Goal: Check status: Check status

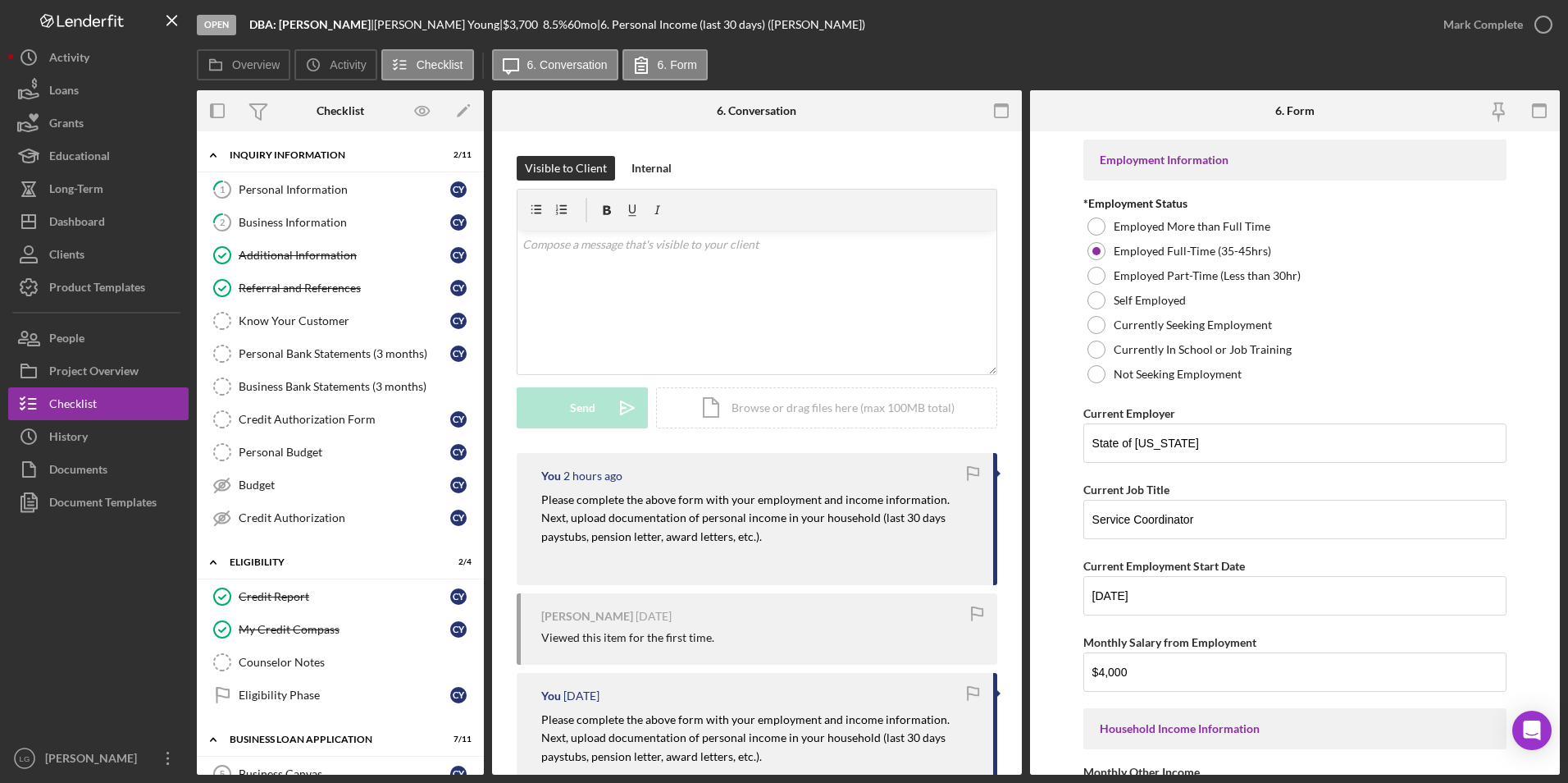
scroll to position [24, 0]
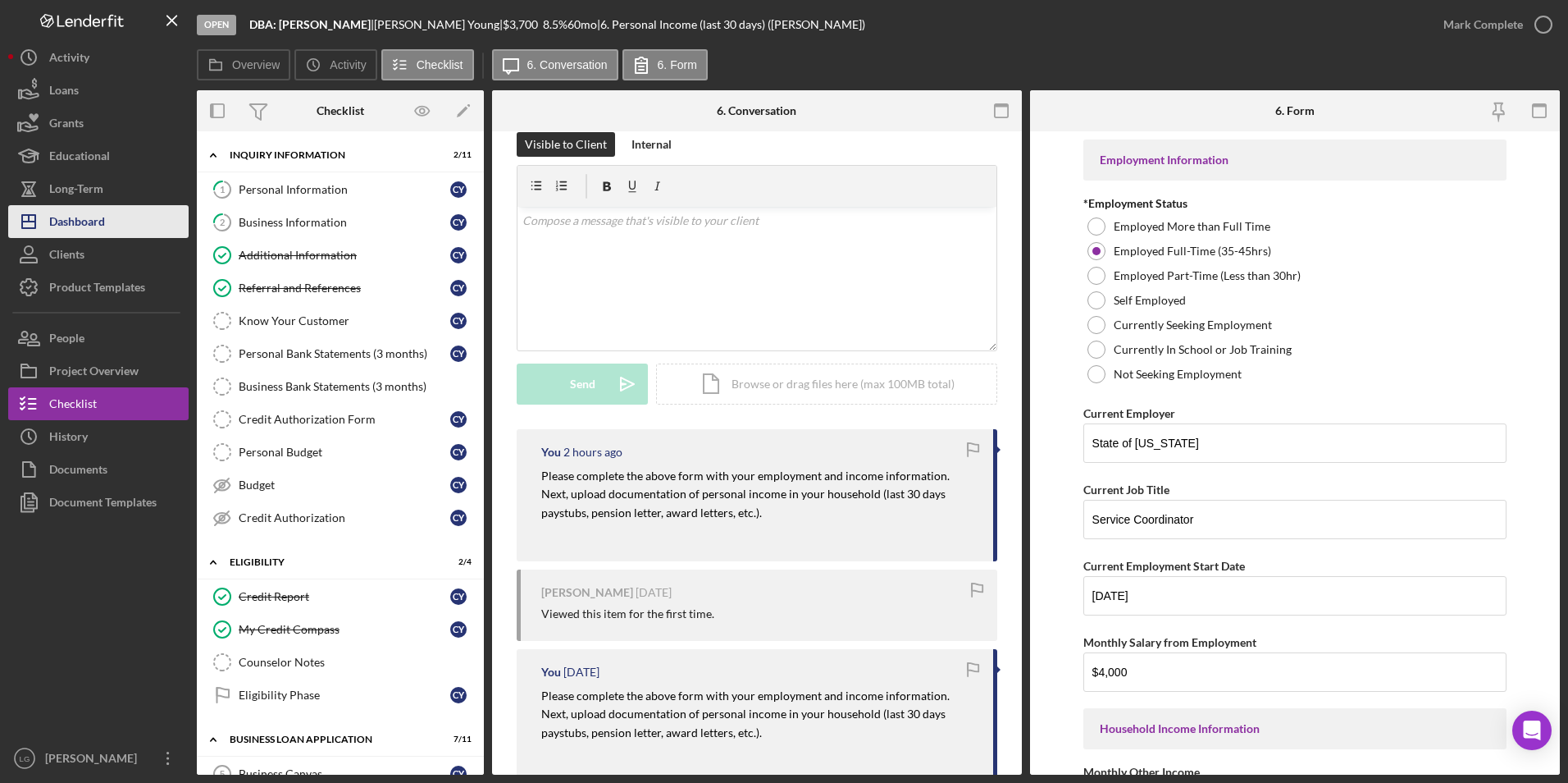
click at [81, 234] on div "Dashboard" at bounding box center [77, 223] width 56 height 37
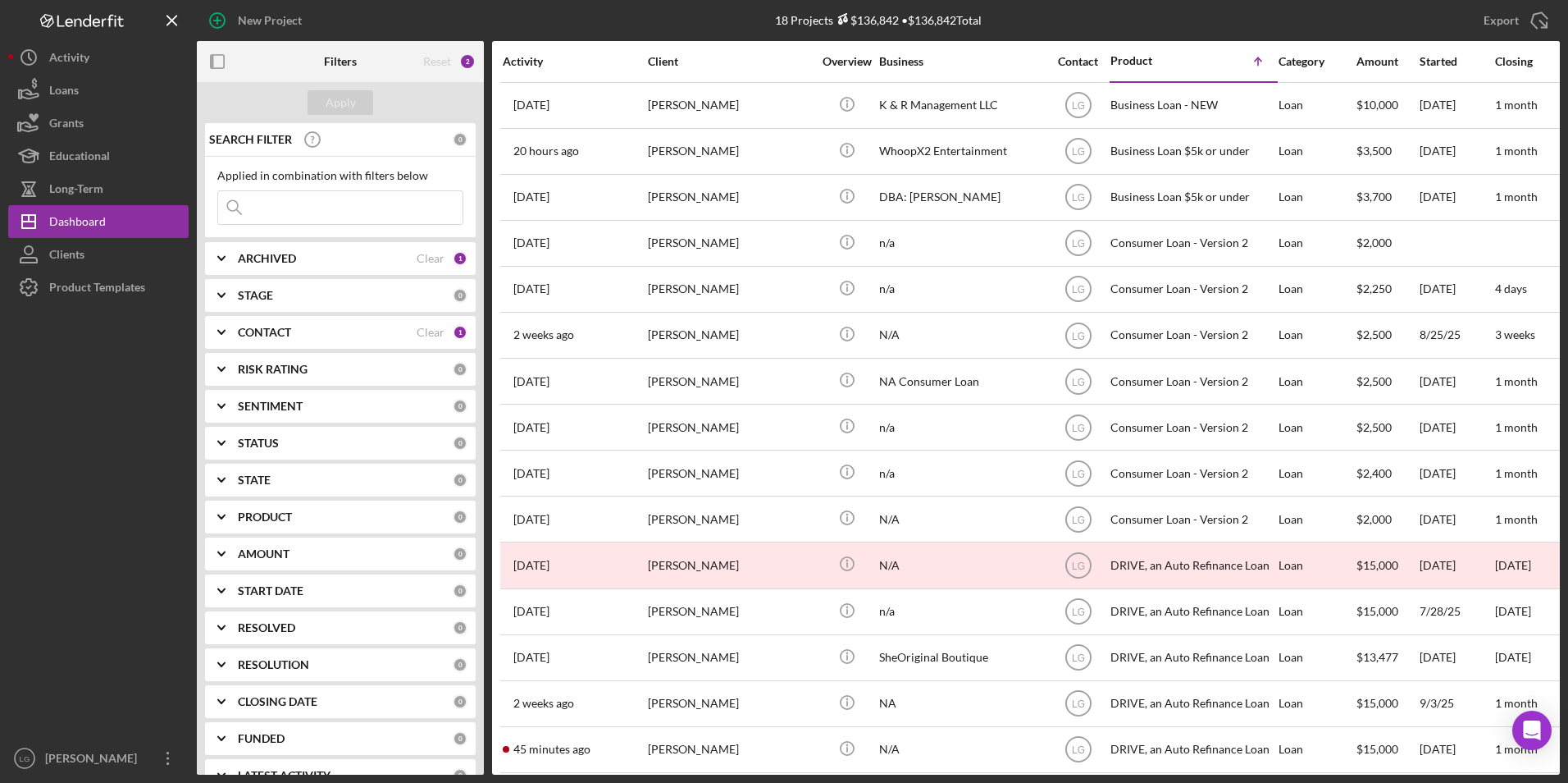
click at [224, 258] on polyline at bounding box center [222, 258] width 7 height 3
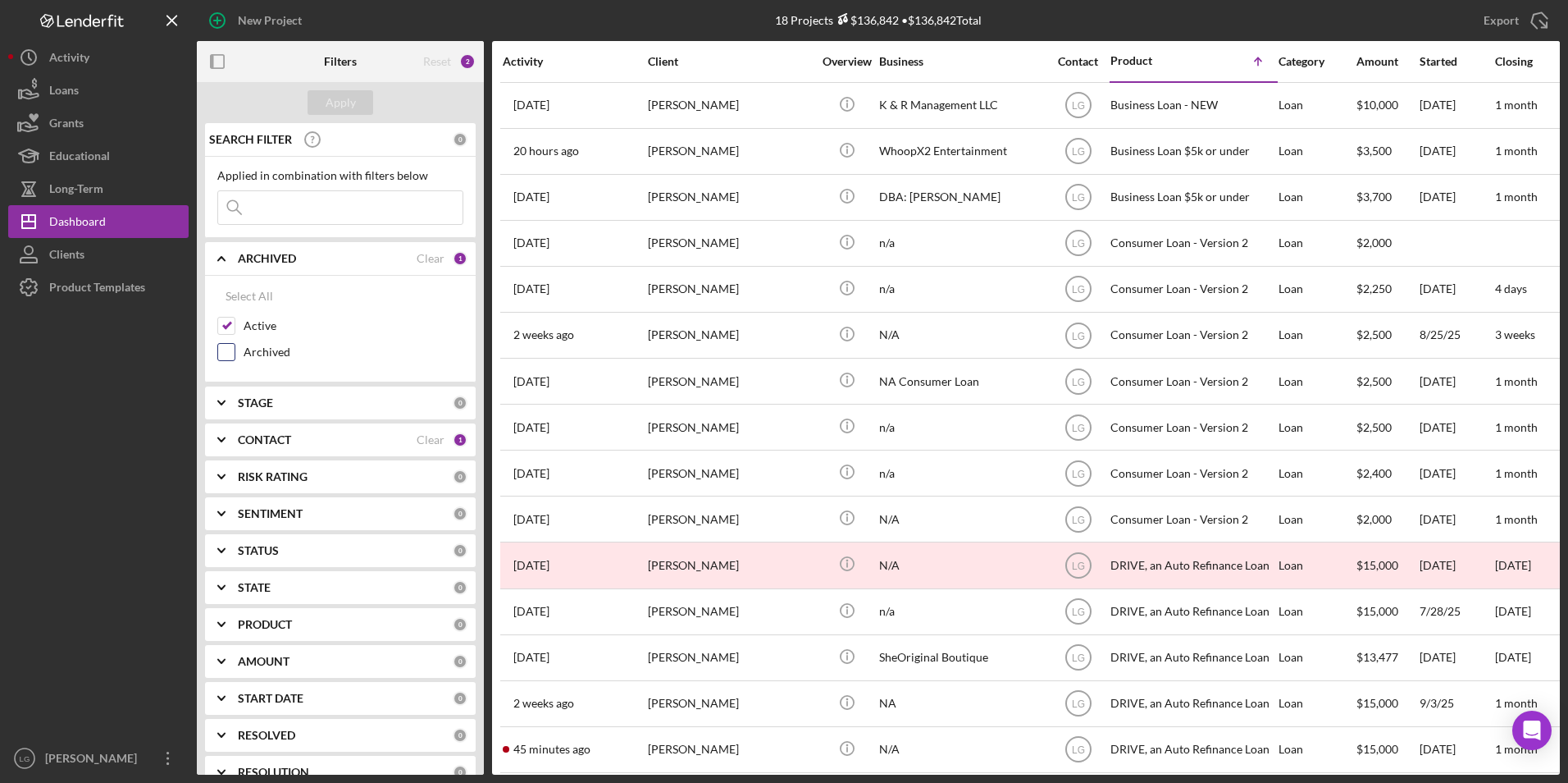
click at [223, 344] on input "Archived" at bounding box center [227, 352] width 17 height 17
checkbox input "true"
click at [214, 327] on div "Select All Active Archived" at bounding box center [340, 329] width 271 height 107
click at [224, 319] on input "Active" at bounding box center [227, 326] width 17 height 17
checkbox input "false"
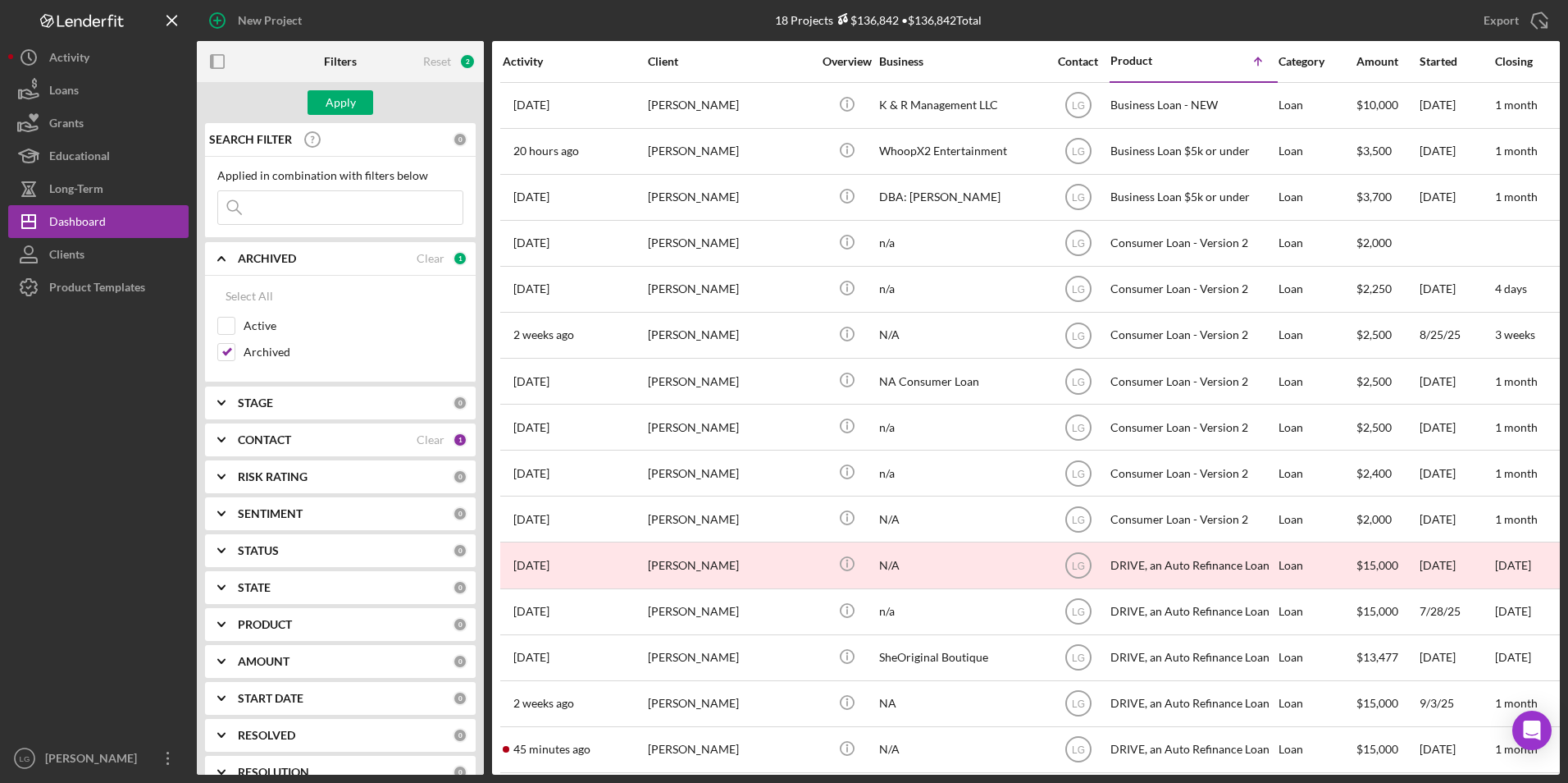
drag, startPoint x: 280, startPoint y: 223, endPoint x: 280, endPoint y: 247, distance: 24.0
click at [280, 247] on div "SEARCH FILTER 0 Applied in combination with filters below Icon/Menu Close Icon/…" at bounding box center [340, 449] width 287 height 651
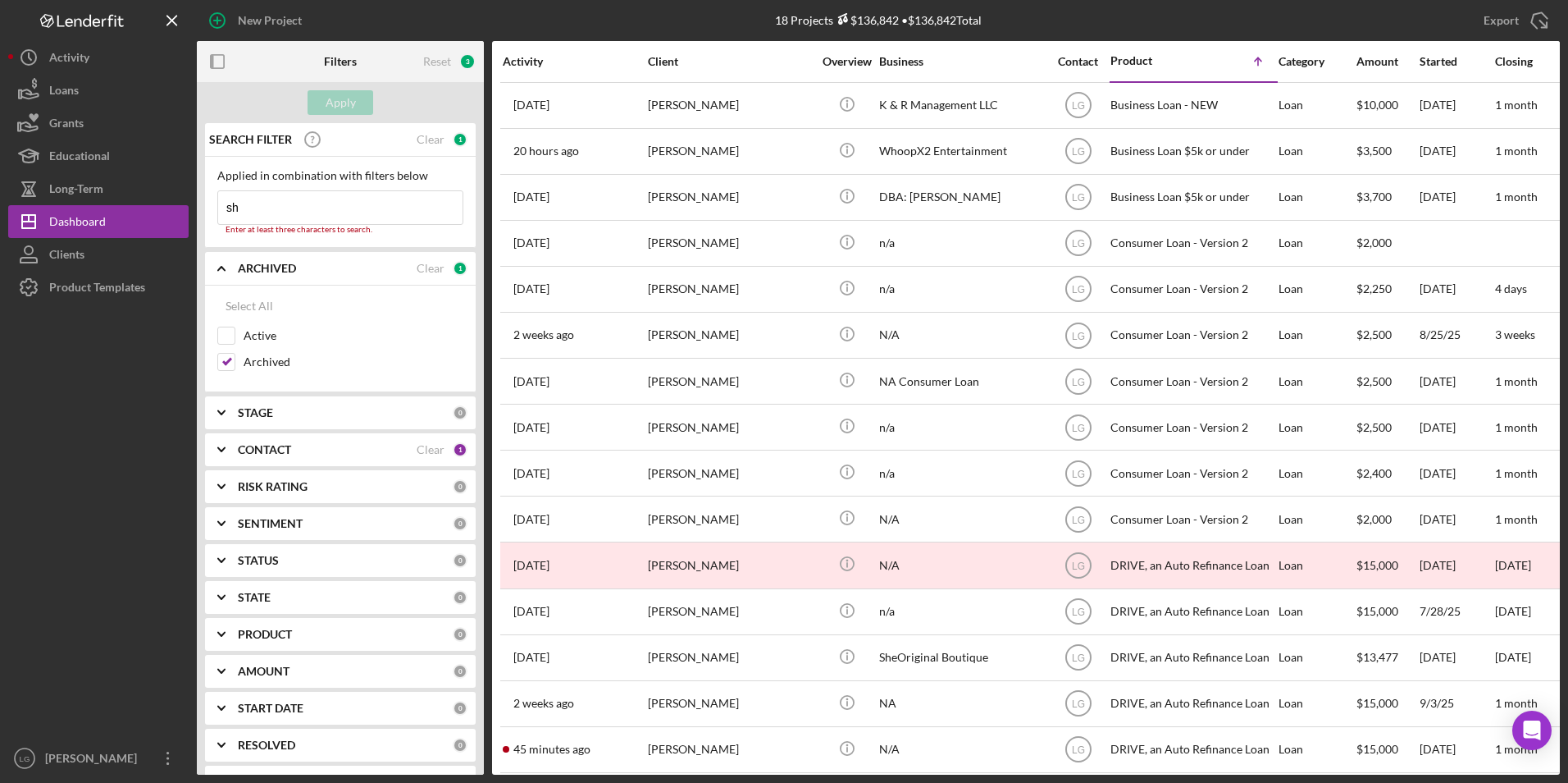
type input "[PERSON_NAME]"
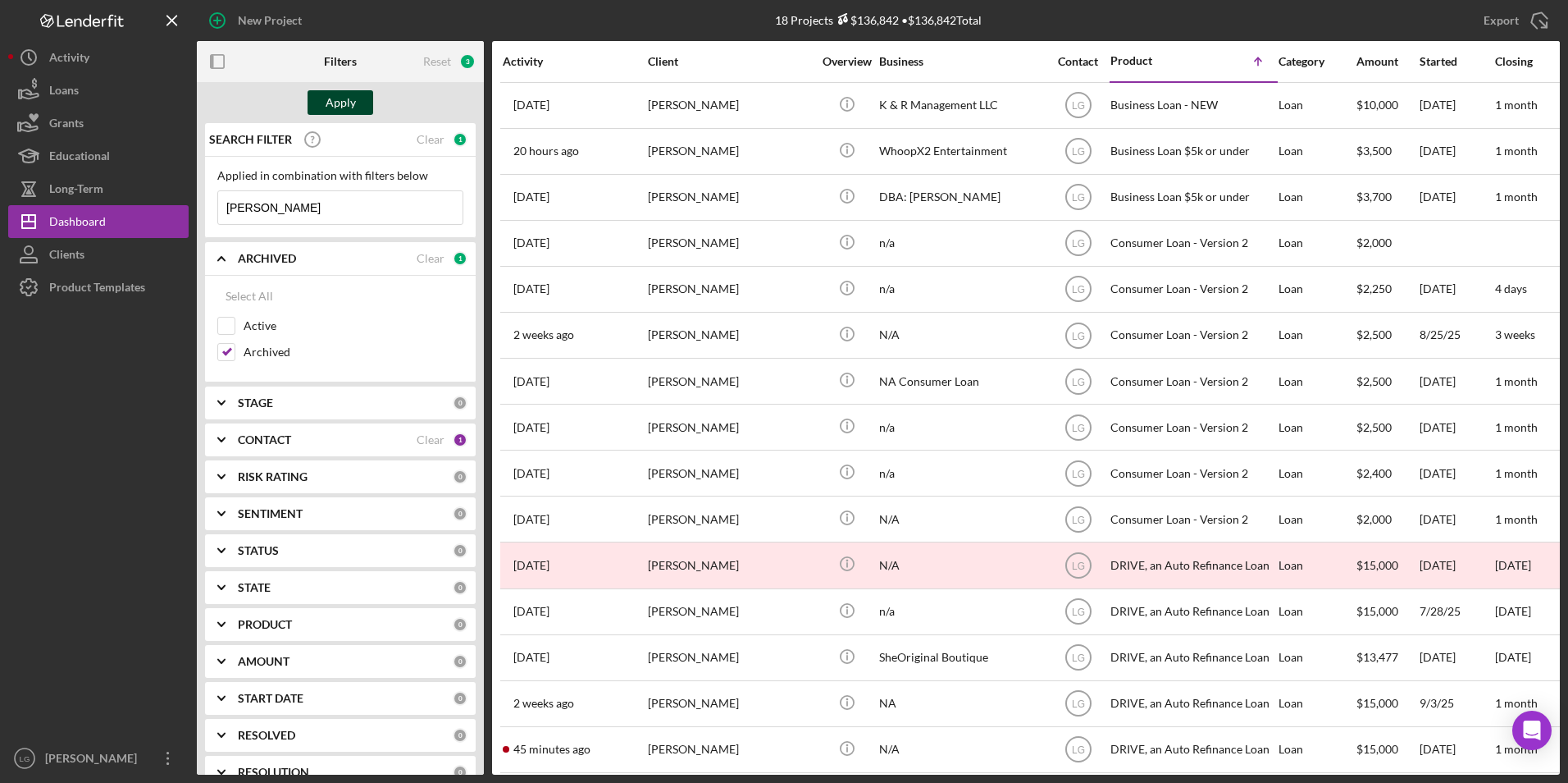
click at [339, 98] on div "Apply" at bounding box center [341, 103] width 30 height 25
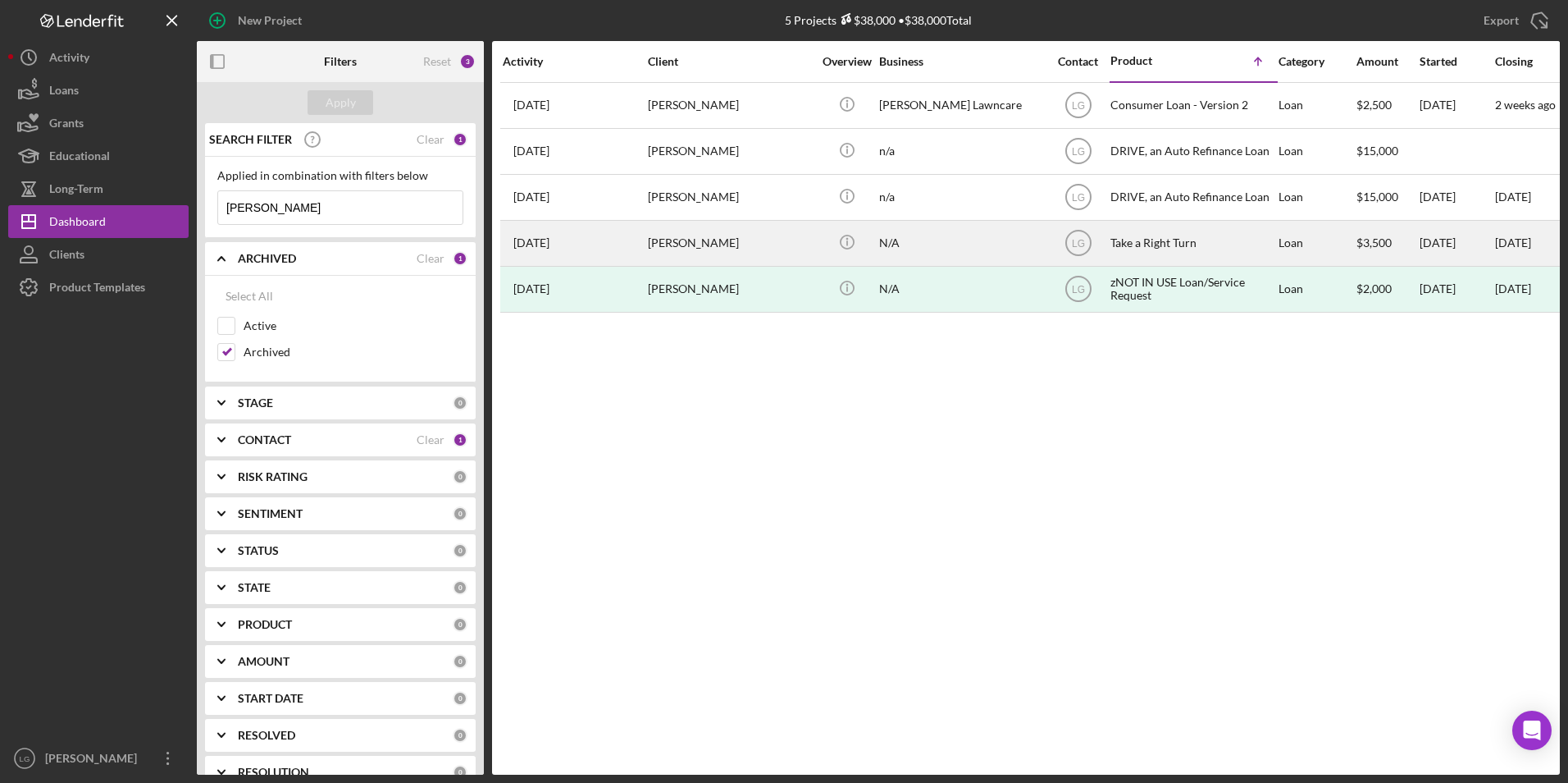
click at [738, 251] on div "[PERSON_NAME]" at bounding box center [729, 243] width 164 height 43
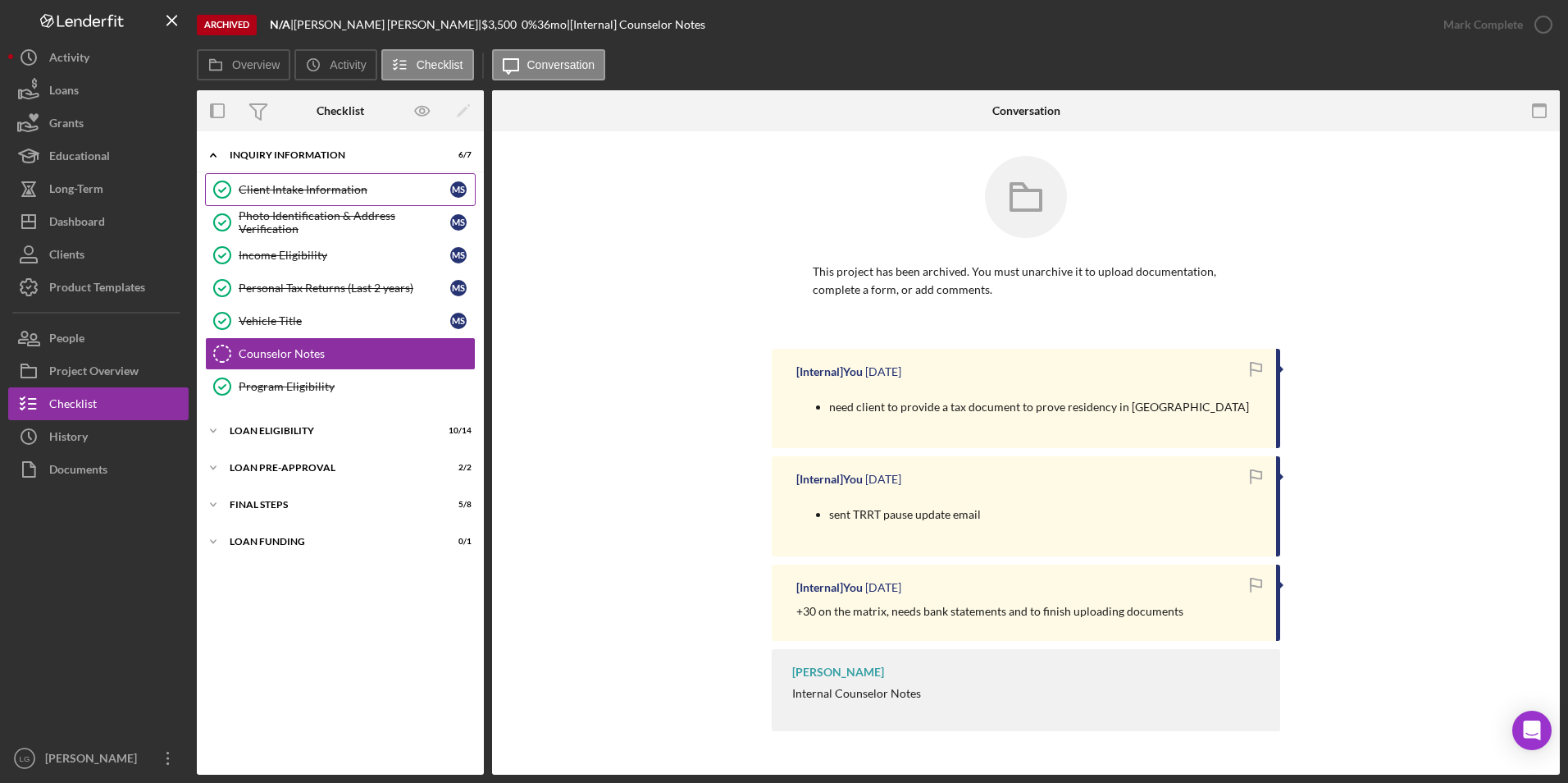
click at [320, 183] on div "Client Intake Information" at bounding box center [344, 189] width 212 height 13
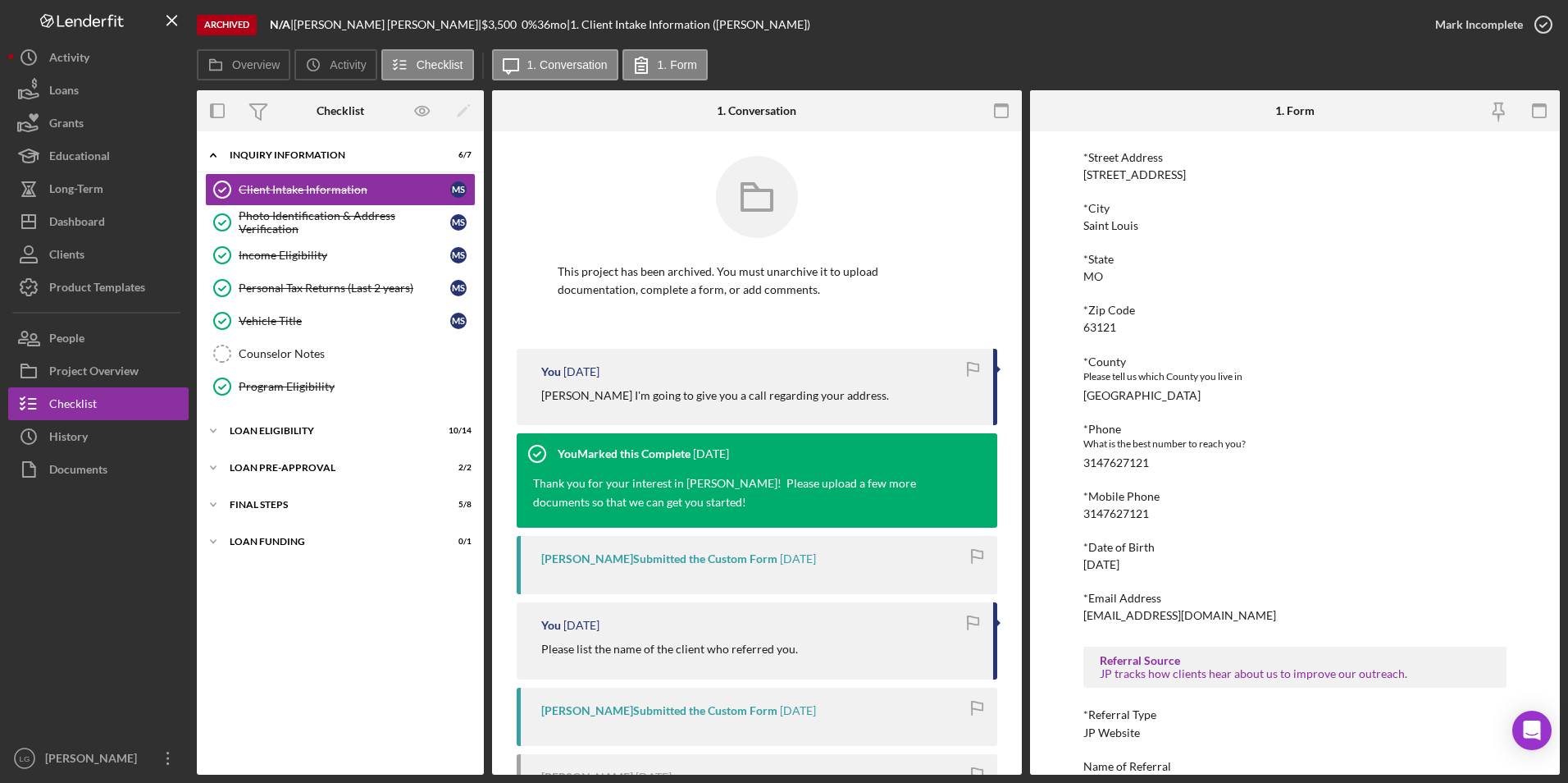
scroll to position [384, 0]
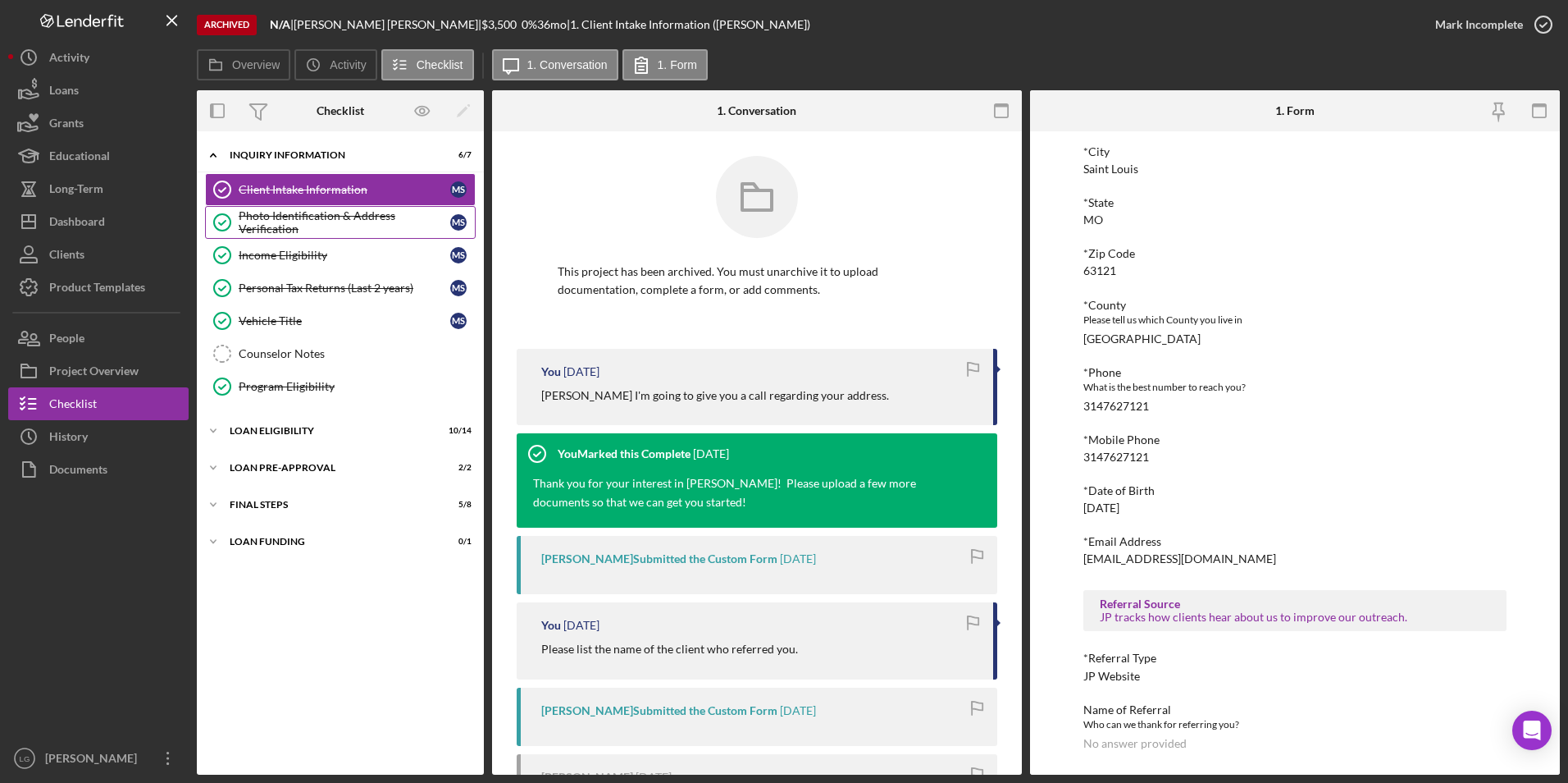
drag, startPoint x: 256, startPoint y: 215, endPoint x: 258, endPoint y: 230, distance: 15.1
click at [256, 215] on div "Photo Identification & Address Verification" at bounding box center [344, 222] width 212 height 26
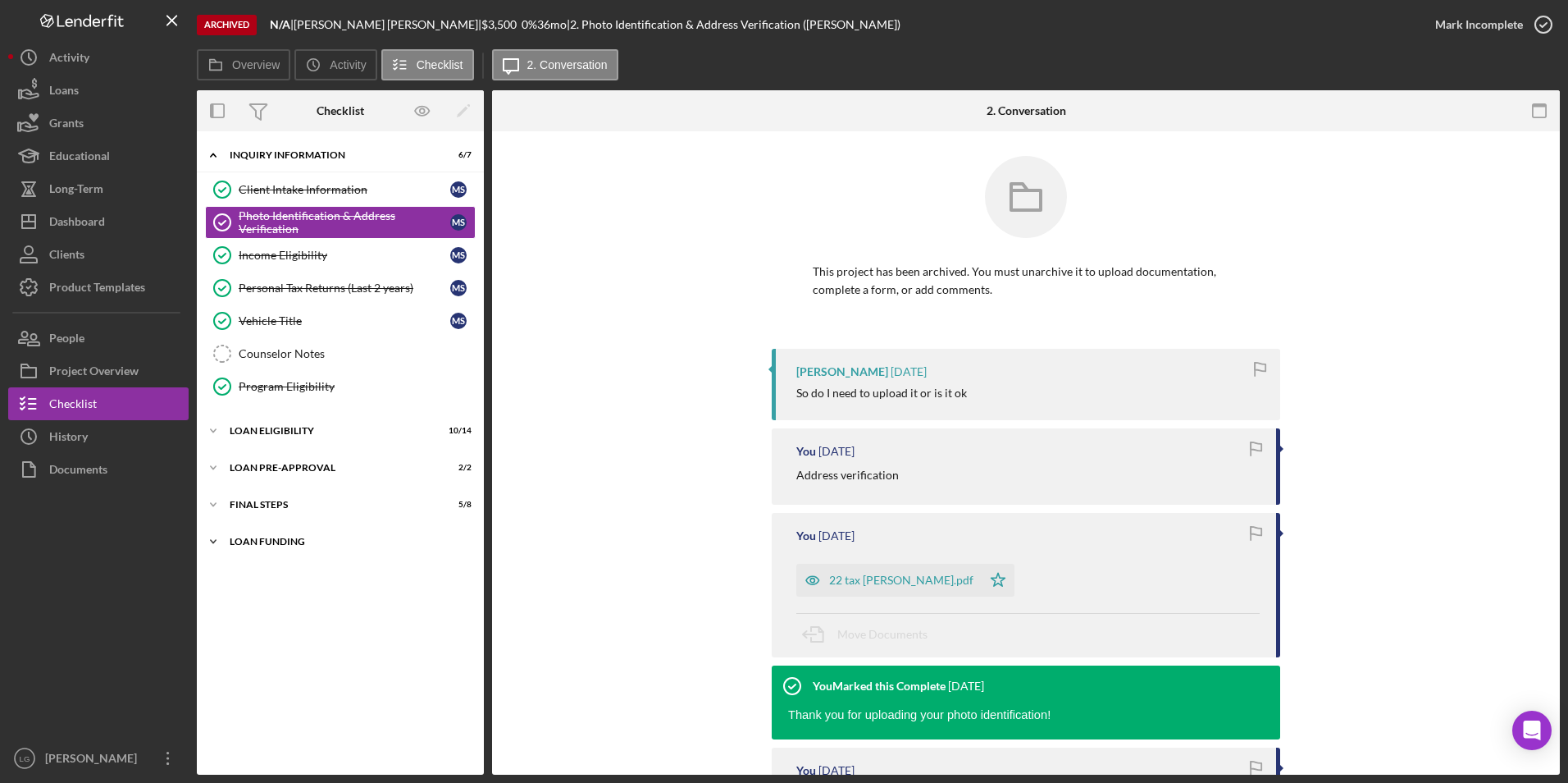
click at [233, 530] on div "Icon/Expander Loan Funding 0 / 1" at bounding box center [340, 541] width 287 height 33
click at [249, 487] on div "Icon/Expander Inquiry Information 6 / 7 Client Intake Information Client Intake…" at bounding box center [340, 453] width 287 height 627
click at [89, 344] on button "People" at bounding box center [98, 338] width 180 height 33
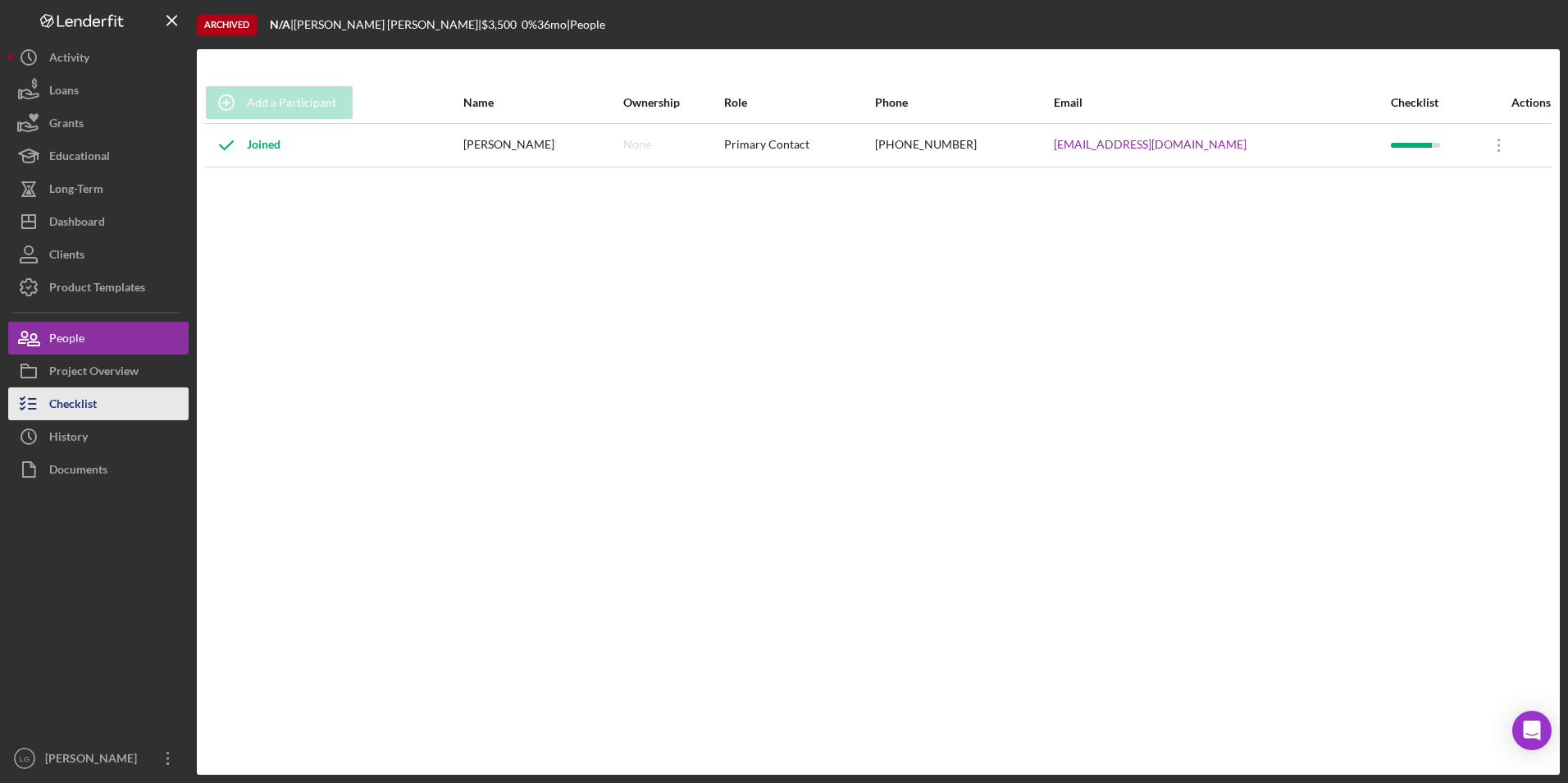
click at [70, 398] on div "Checklist" at bounding box center [73, 405] width 48 height 37
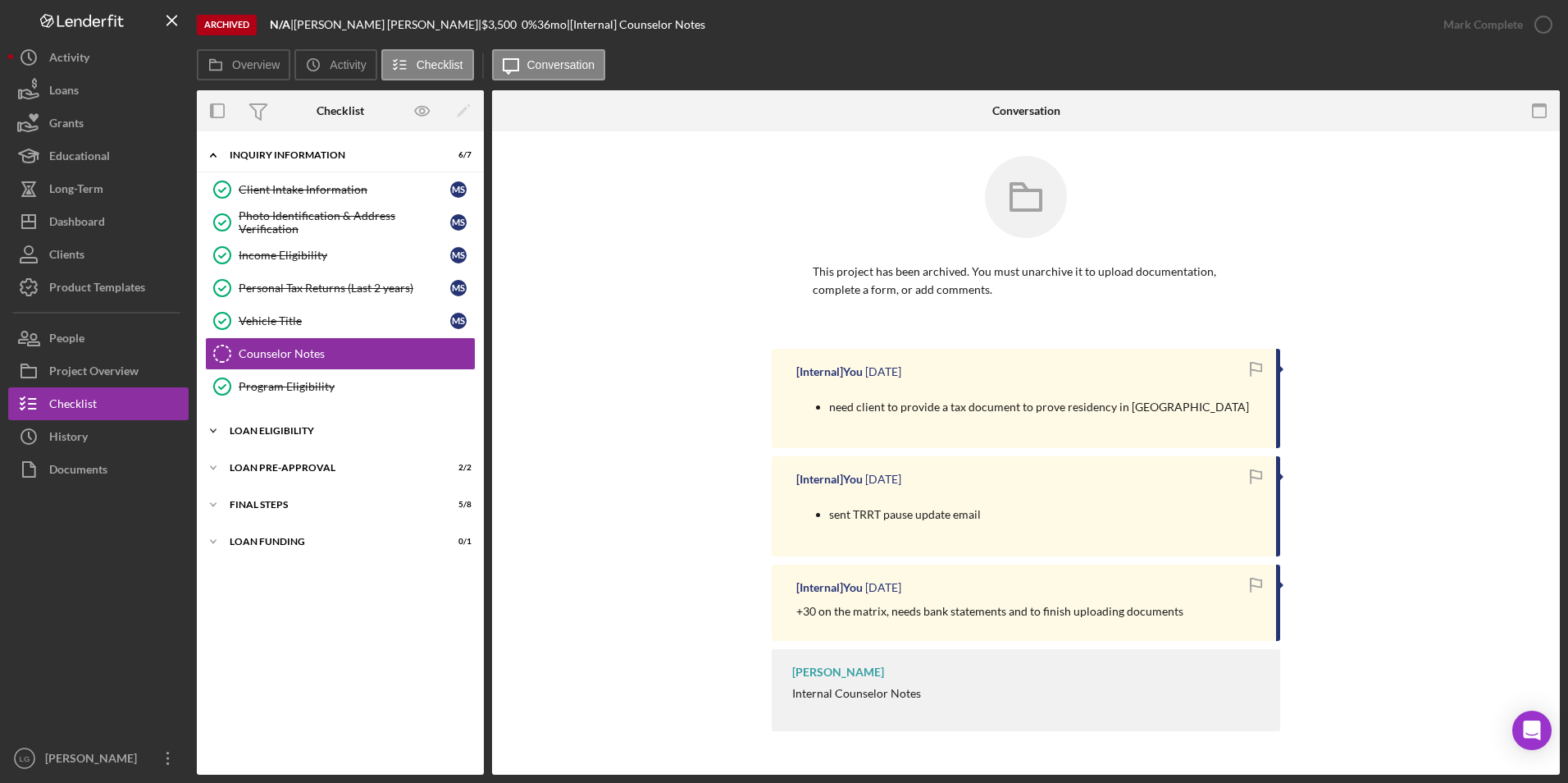
click at [297, 431] on div "Loan Eligibility" at bounding box center [346, 431] width 233 height 10
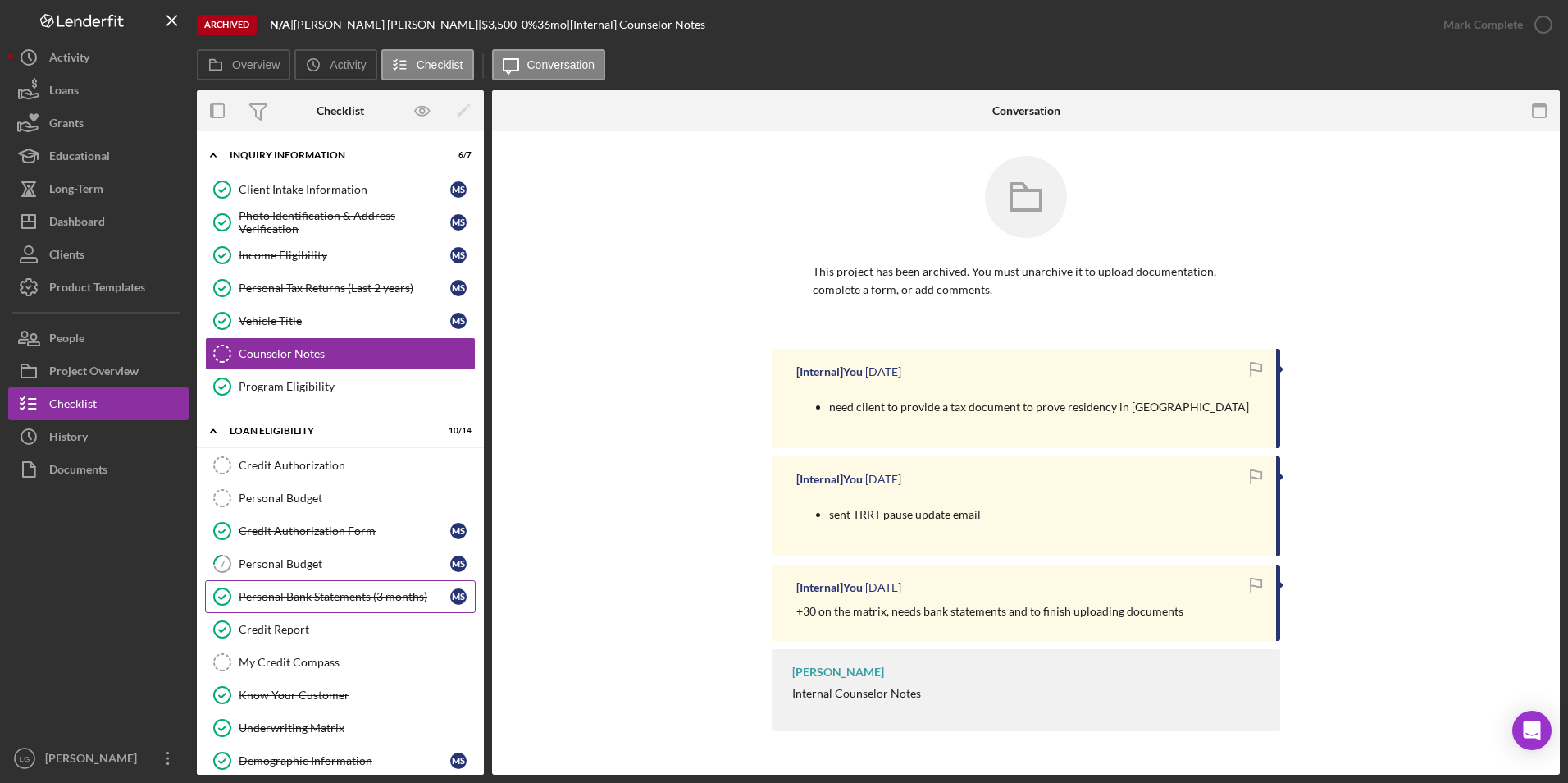
scroll to position [246, 0]
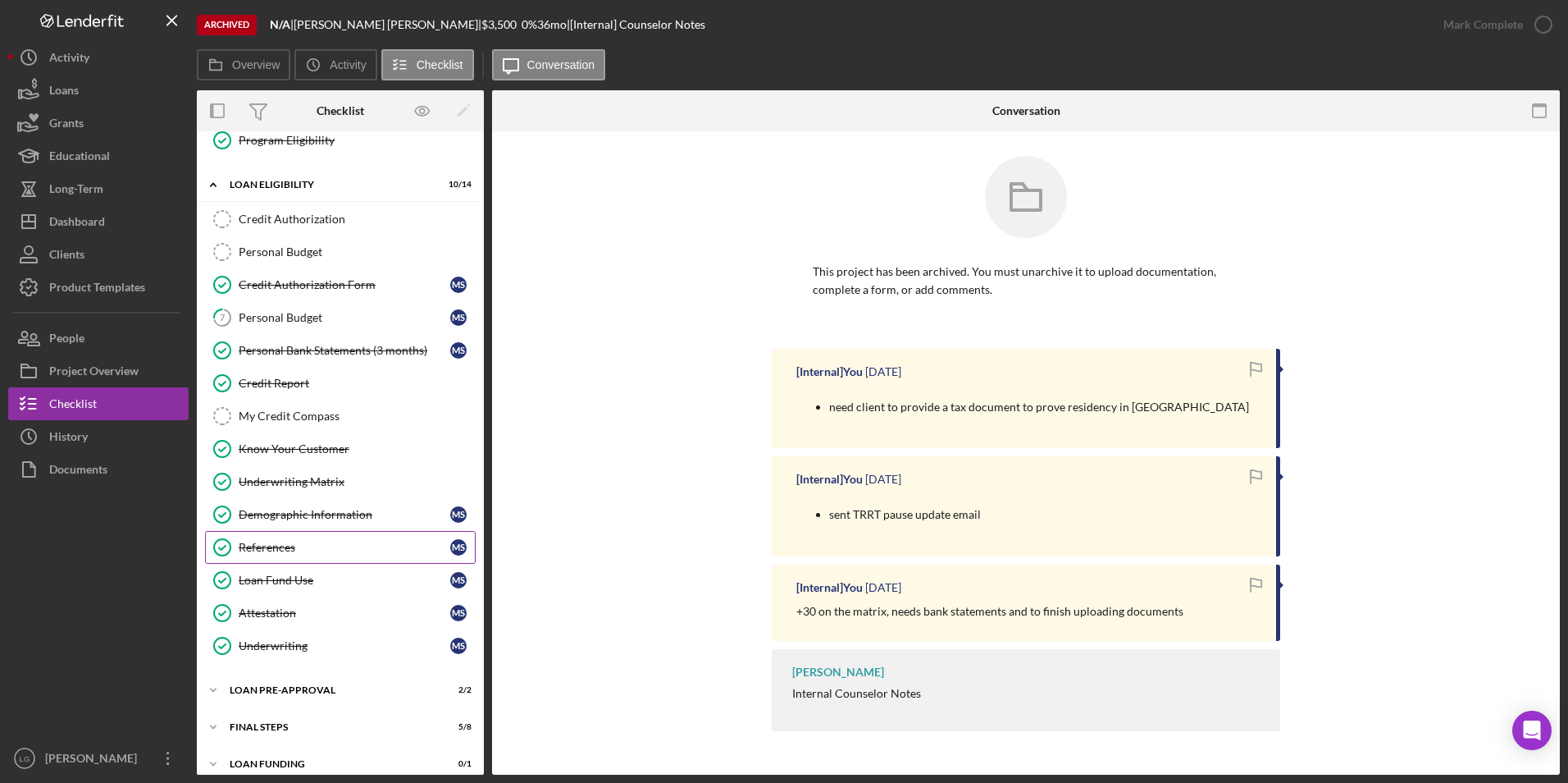
click at [285, 547] on div "References" at bounding box center [344, 547] width 212 height 13
